Goal: Task Accomplishment & Management: Use online tool/utility

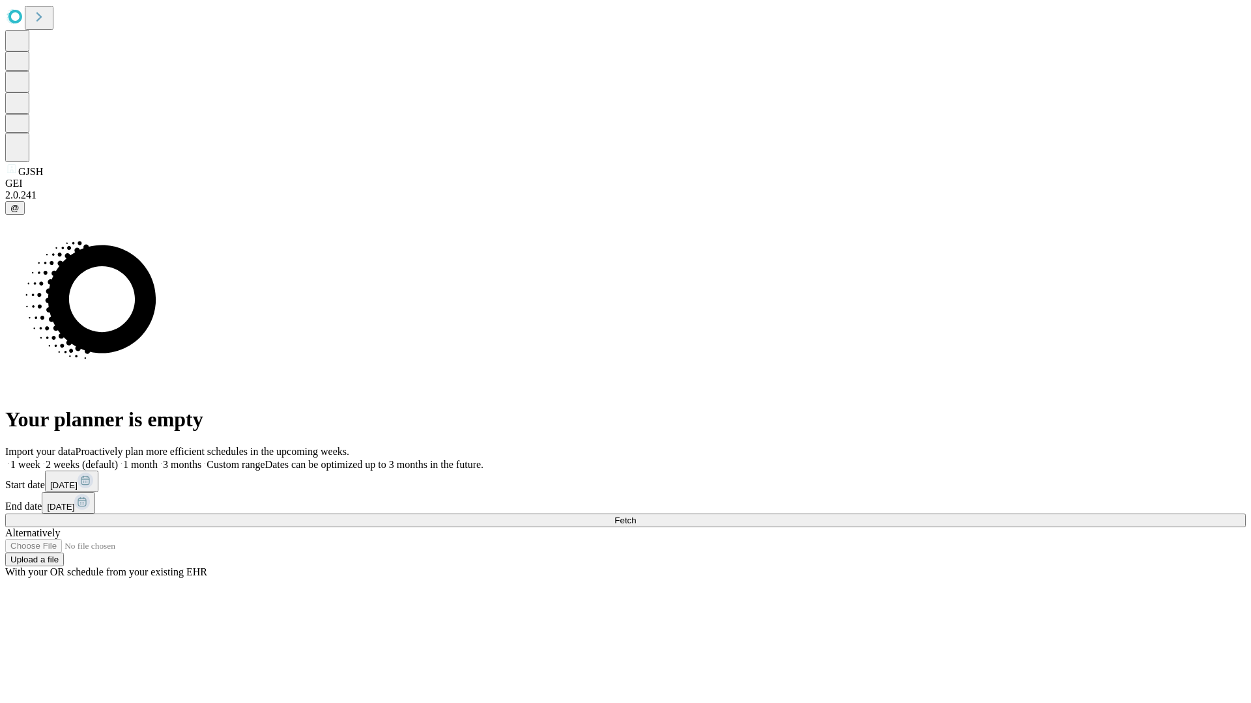
click at [636, 516] on span "Fetch" at bounding box center [624, 521] width 21 height 10
